Goal: Task Accomplishment & Management: Manage account settings

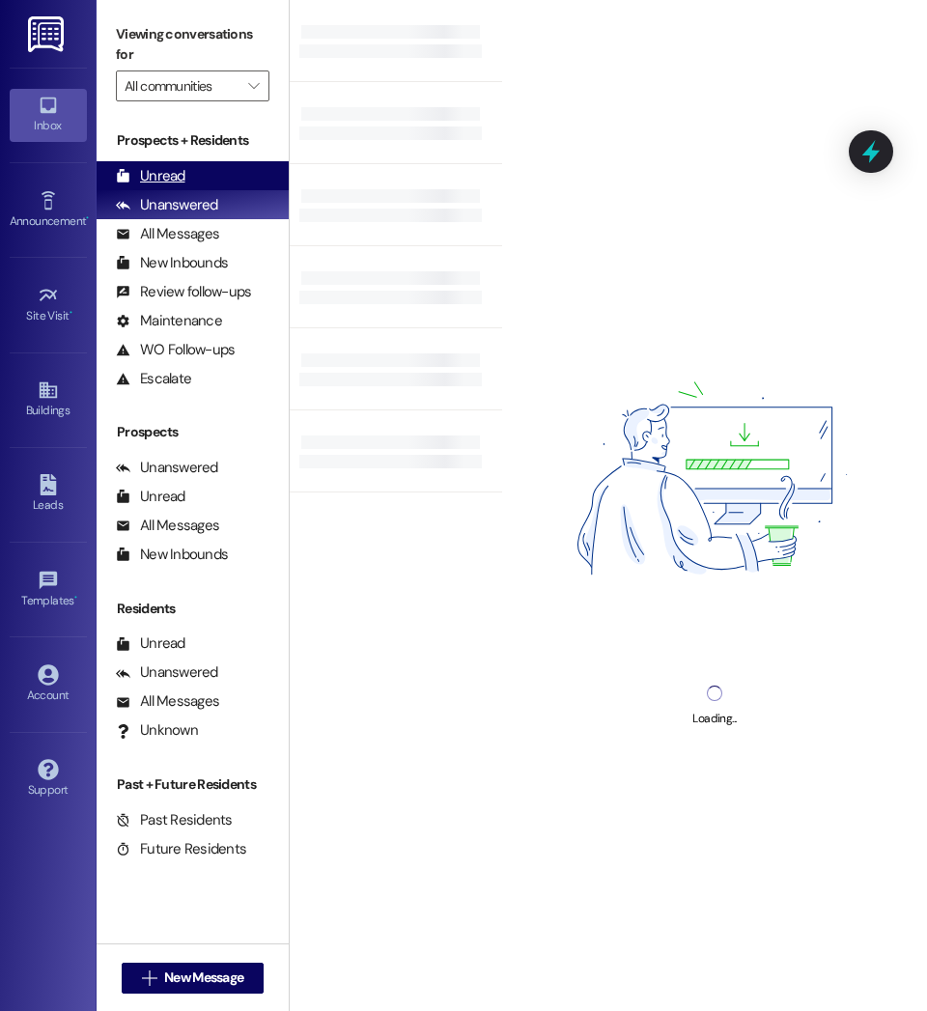
click at [183, 166] on div "Unread" at bounding box center [151, 176] width 70 height 20
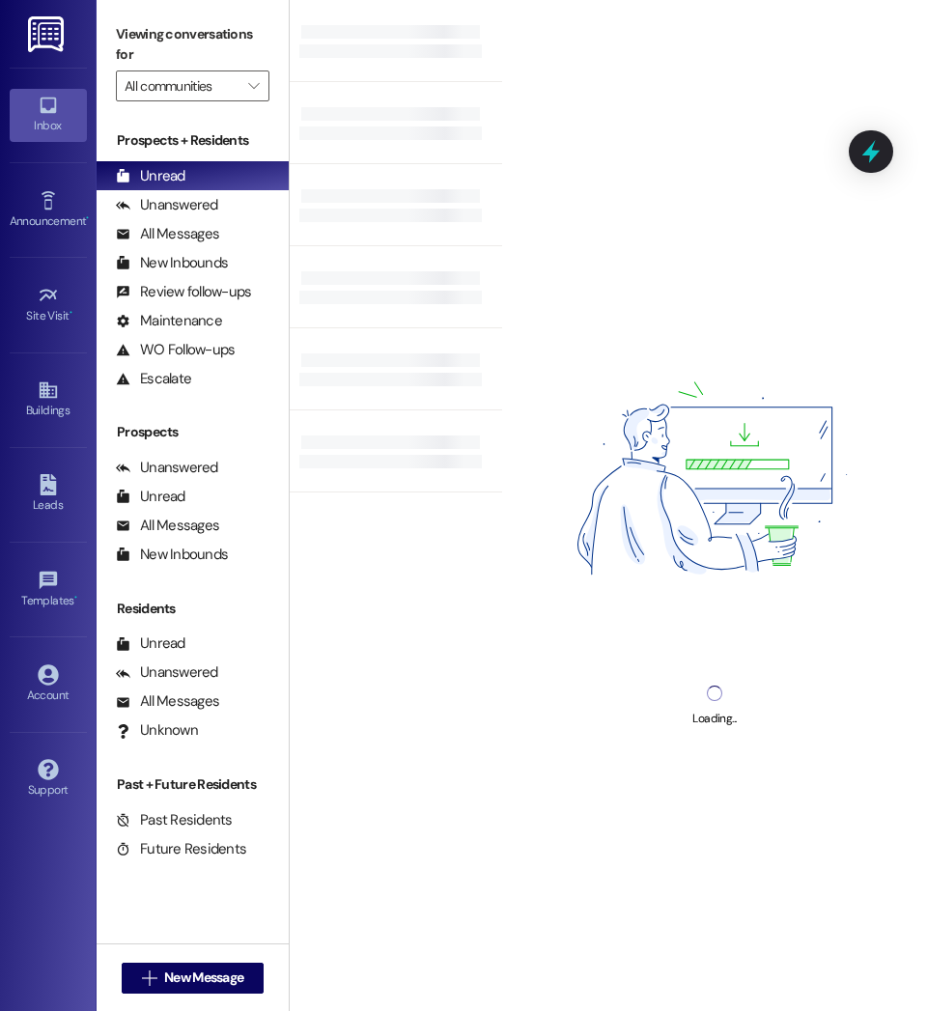
click at [160, 585] on div "Prospects + Residents Unread (0) Unread: Any message you haven't read yet will …" at bounding box center [193, 525] width 192 height 809
click at [37, 700] on div "Account" at bounding box center [48, 695] width 97 height 19
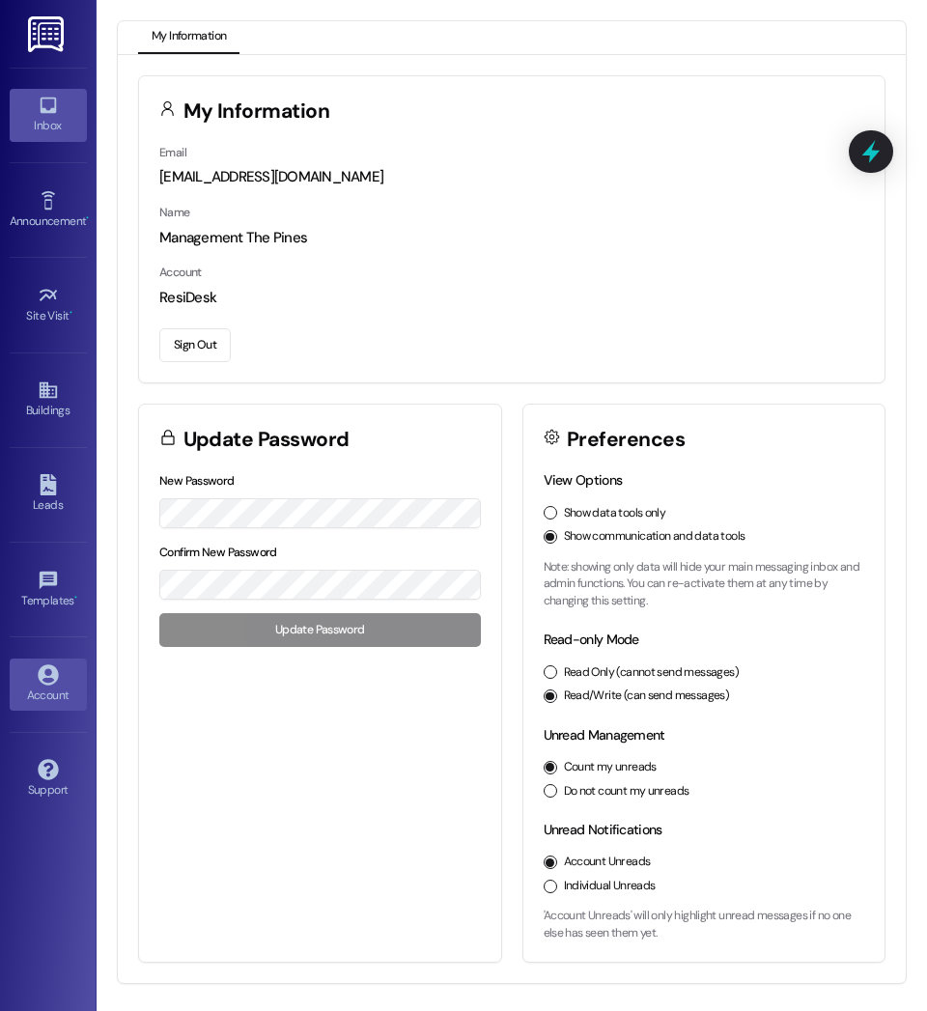
click at [56, 115] on icon at bounding box center [48, 105] width 21 height 21
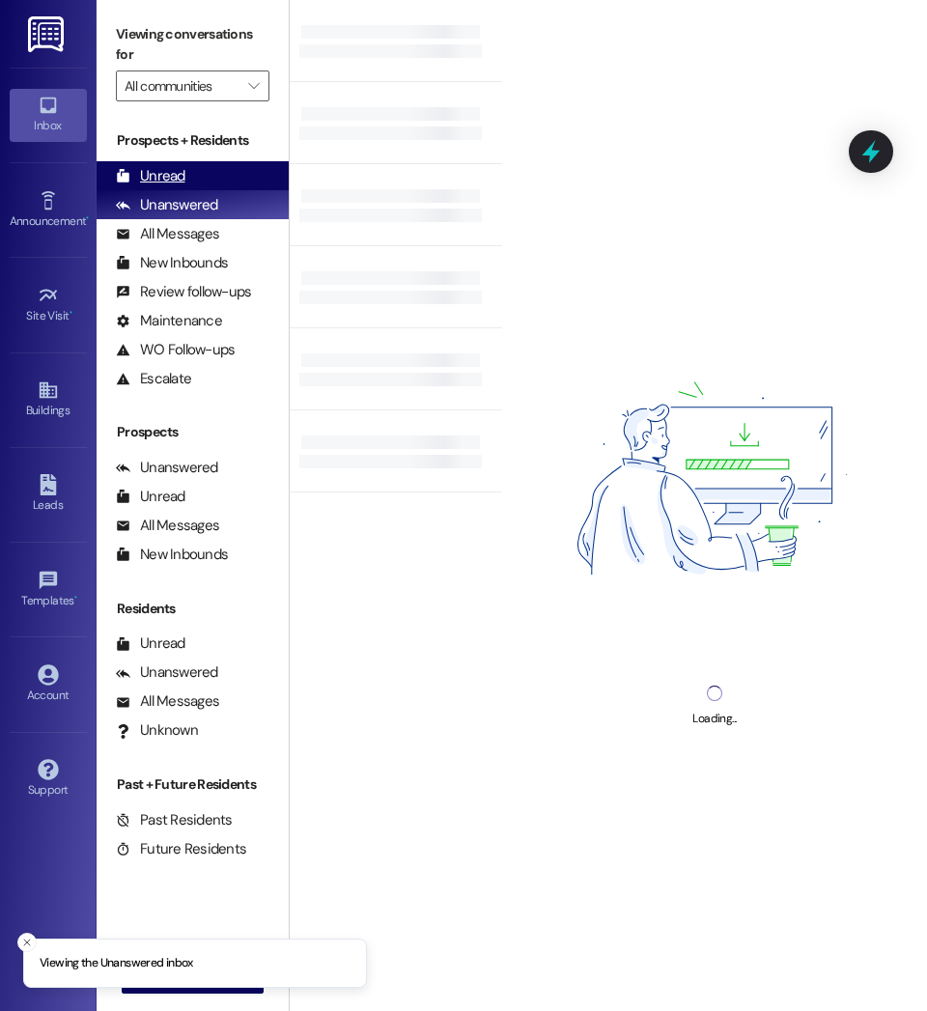
click at [144, 170] on div "Unread" at bounding box center [151, 176] width 70 height 20
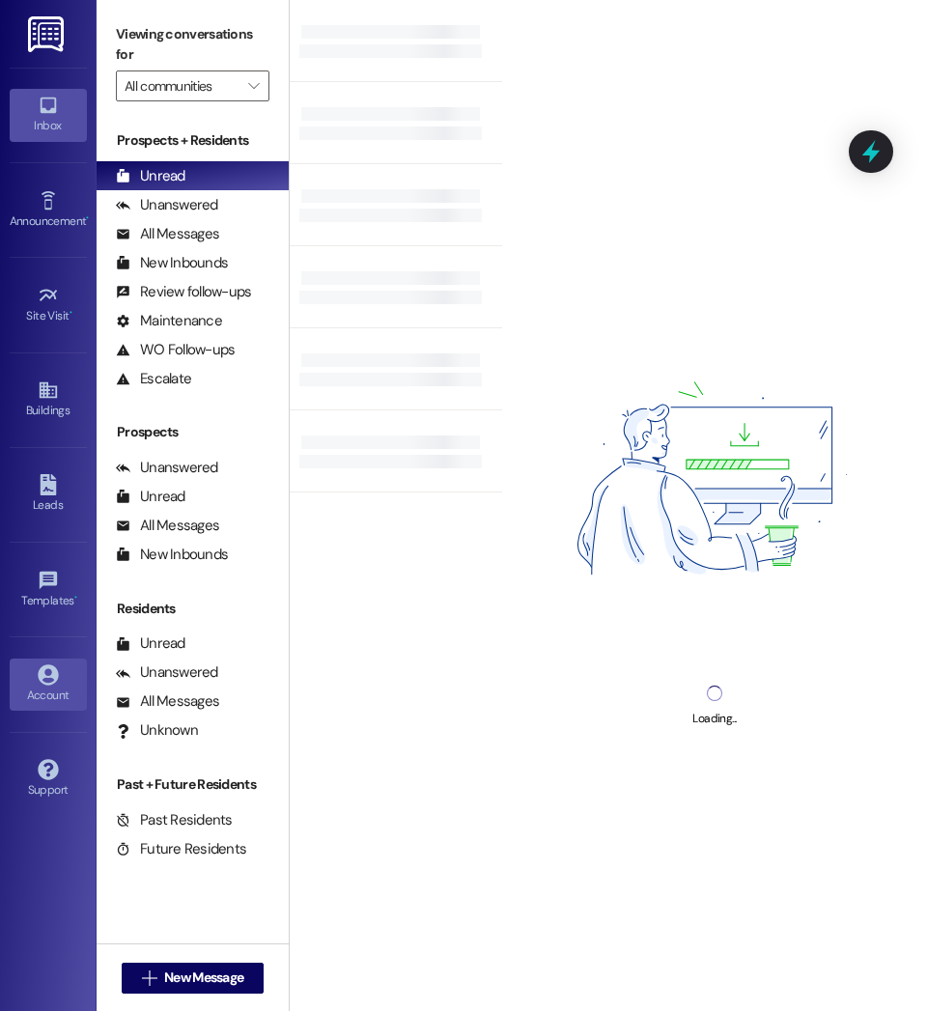
click at [63, 679] on link "Account" at bounding box center [48, 685] width 77 height 52
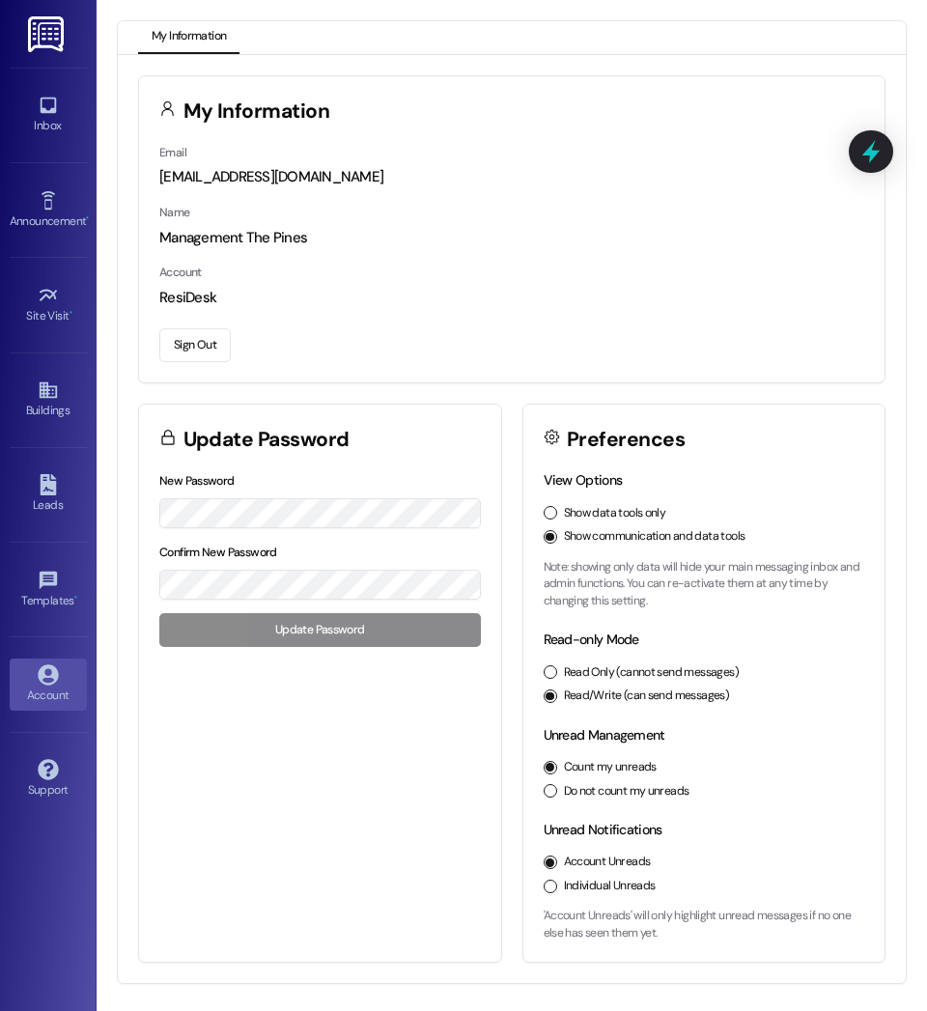
click at [207, 350] on button "Sign Out" at bounding box center [194, 345] width 71 height 34
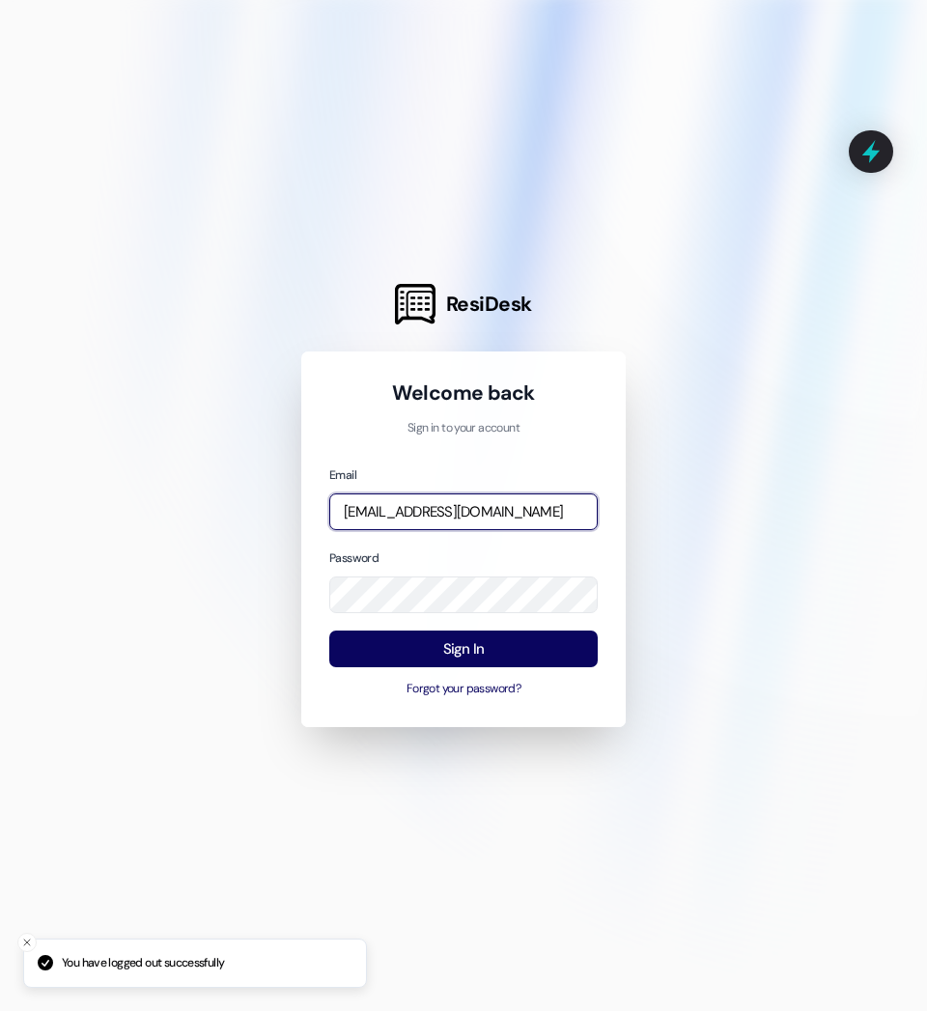
click at [466, 516] on input "[EMAIL_ADDRESS][DOMAIN_NAME]" at bounding box center [463, 512] width 268 height 38
type input "[EMAIL_ADDRESS][DOMAIN_NAME]"
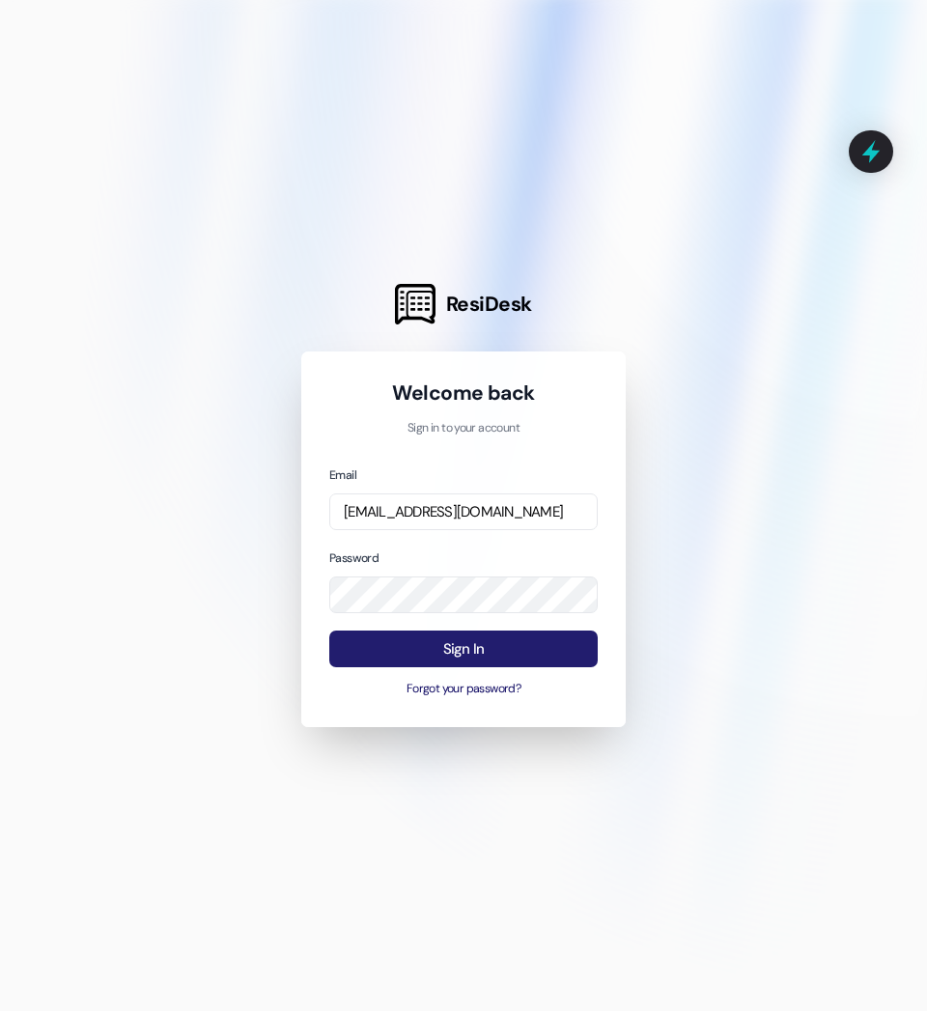
click at [454, 649] on button "Sign In" at bounding box center [463, 650] width 268 height 38
